Goal: Navigation & Orientation: Find specific page/section

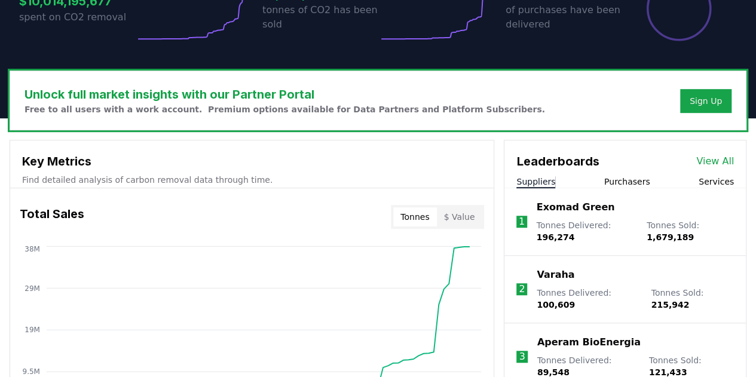
scroll to position [299, 0]
click at [715, 159] on link "View All" at bounding box center [715, 161] width 38 height 14
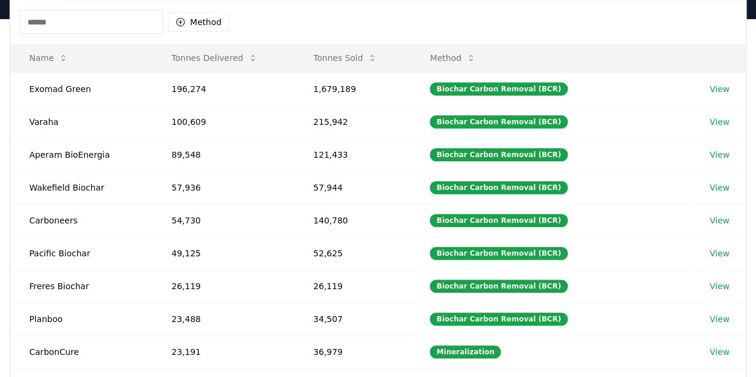
scroll to position [239, 0]
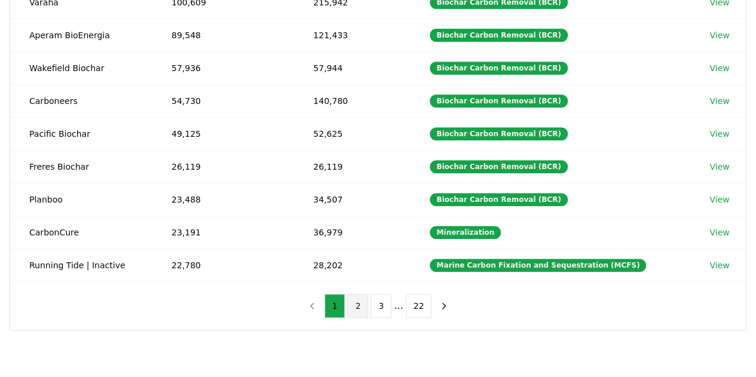
click at [351, 305] on button "2" at bounding box center [357, 306] width 21 height 24
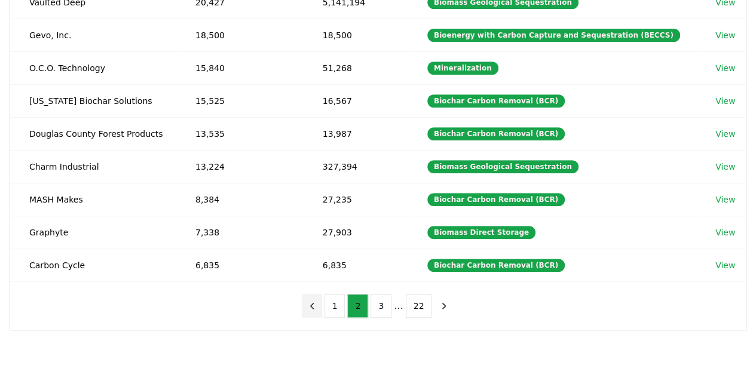
click at [314, 303] on icon "previous page" at bounding box center [312, 306] width 11 height 11
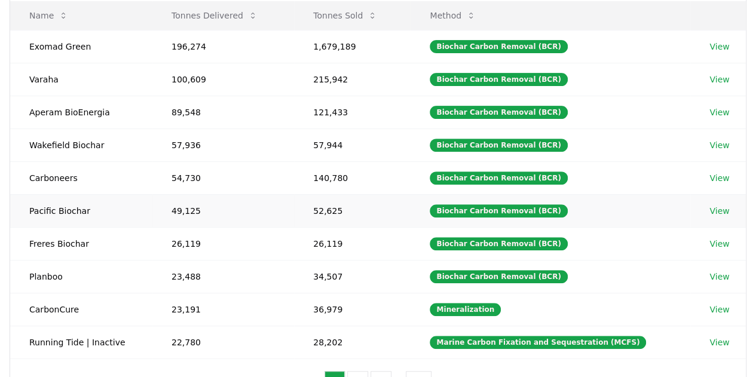
scroll to position [179, 0]
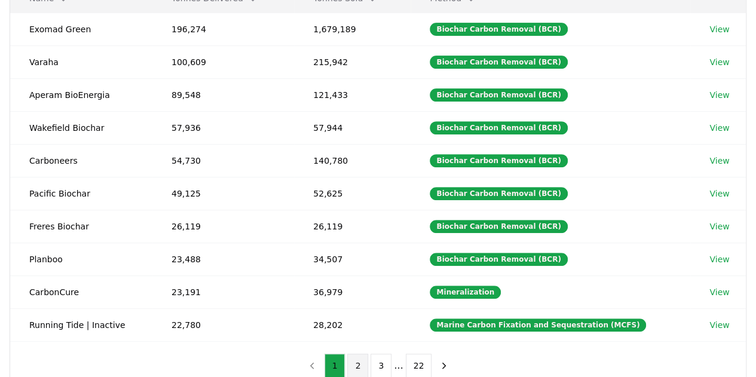
click at [356, 361] on button "2" at bounding box center [357, 366] width 21 height 24
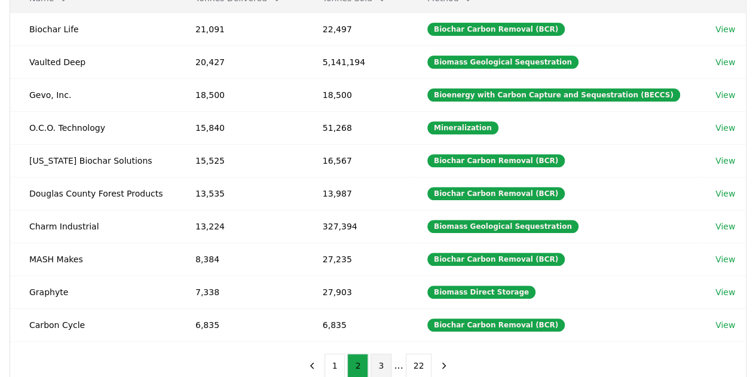
click at [380, 359] on button "3" at bounding box center [380, 366] width 21 height 24
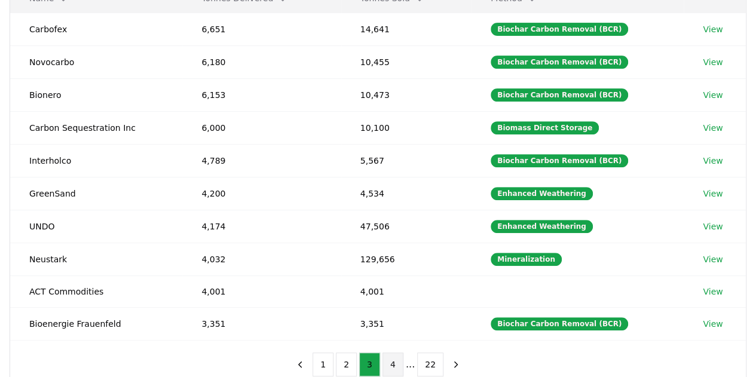
click at [390, 356] on button "4" at bounding box center [392, 365] width 21 height 24
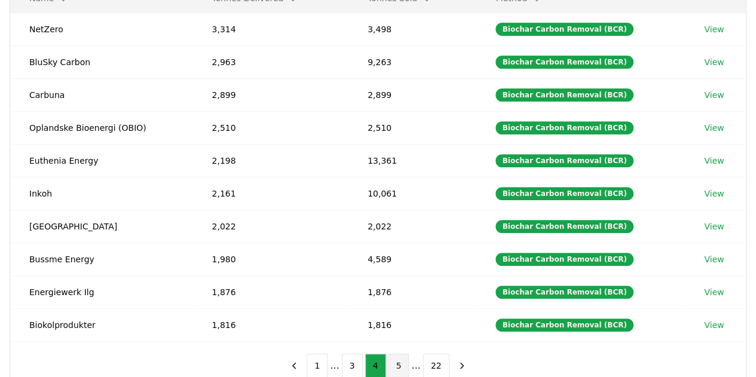
click at [396, 359] on button "5" at bounding box center [398, 366] width 21 height 24
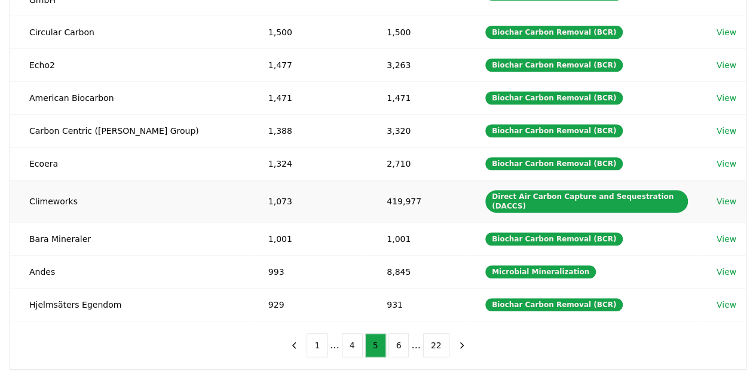
scroll to position [239, 0]
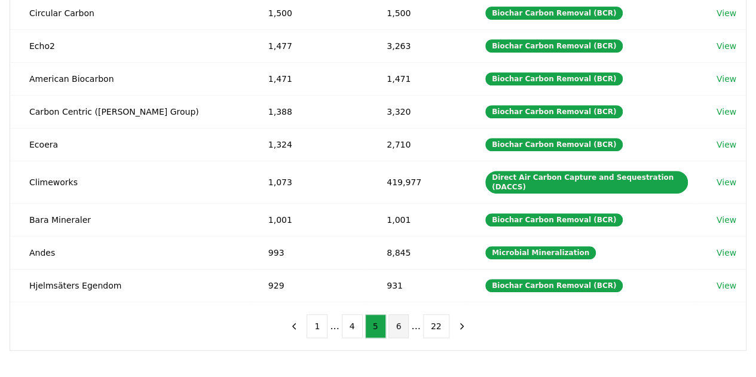
click at [397, 321] on button "6" at bounding box center [398, 326] width 21 height 24
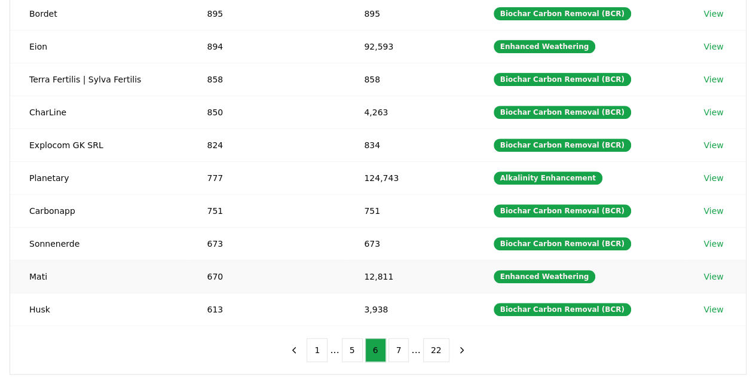
scroll to position [179, 0]
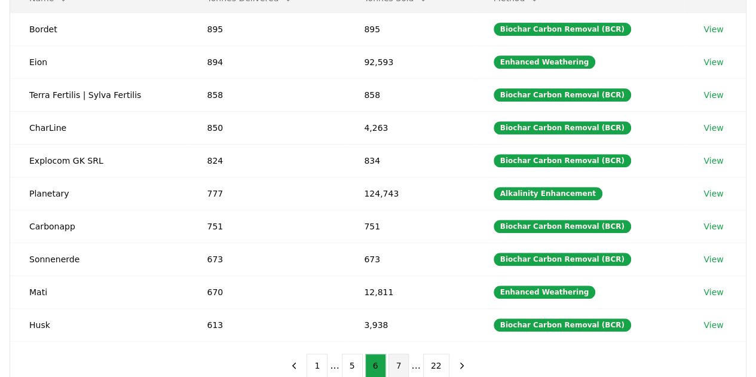
click at [396, 354] on button "7" at bounding box center [398, 366] width 21 height 24
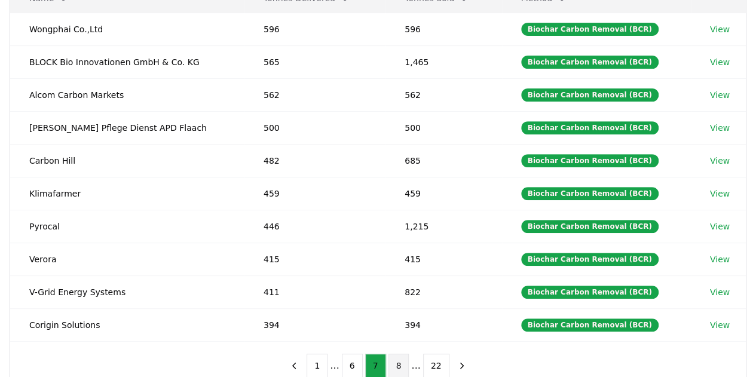
click at [391, 354] on button "8" at bounding box center [398, 366] width 21 height 24
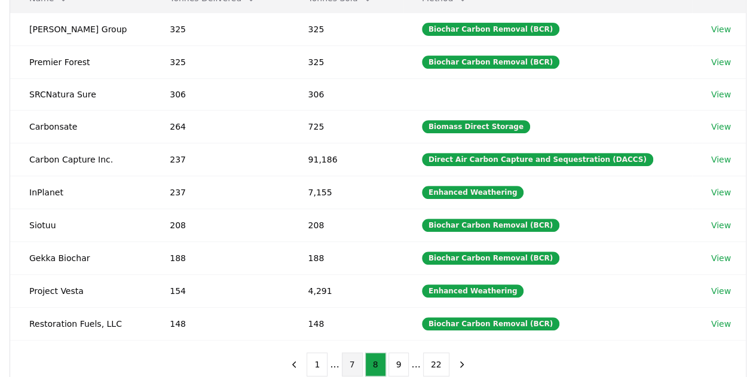
click at [360, 354] on button "7" at bounding box center [352, 365] width 21 height 24
